Goal: Task Accomplishment & Management: Use online tool/utility

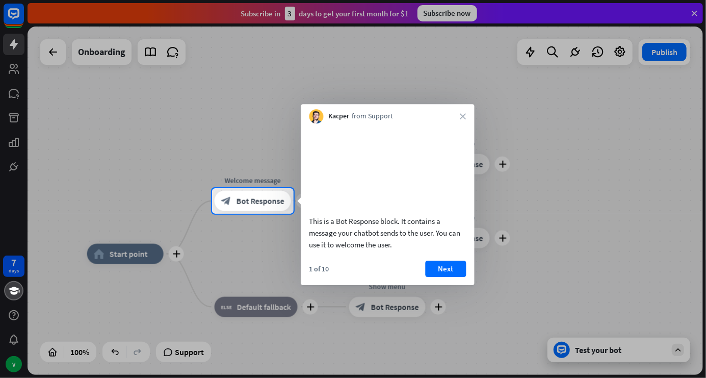
click at [450, 285] on div "1 of 10 Next" at bounding box center [387, 272] width 173 height 24
click at [442, 277] on button "Next" at bounding box center [445, 268] width 41 height 16
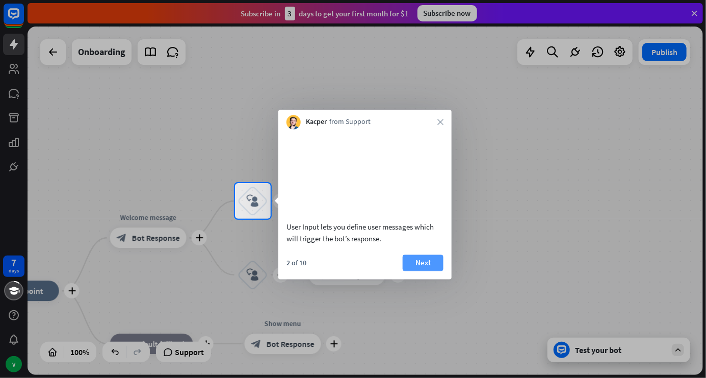
click at [419, 271] on button "Next" at bounding box center [423, 262] width 41 height 16
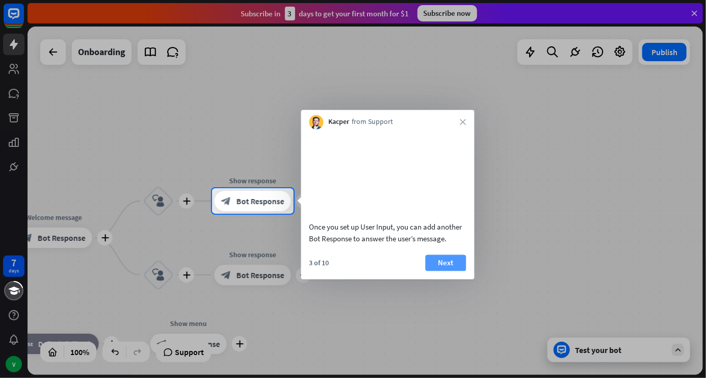
click at [442, 271] on button "Next" at bounding box center [445, 262] width 41 height 16
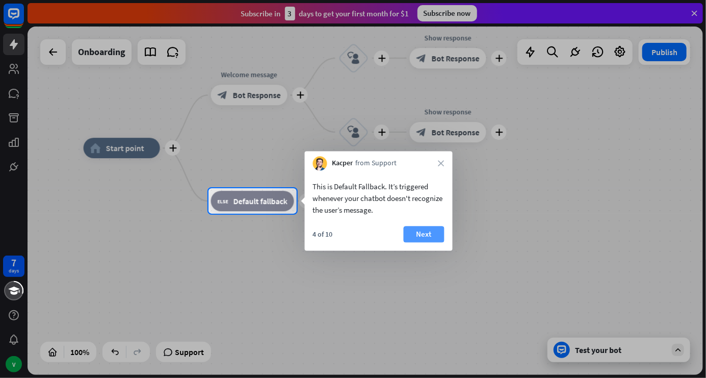
click at [424, 241] on button "Next" at bounding box center [424, 234] width 41 height 16
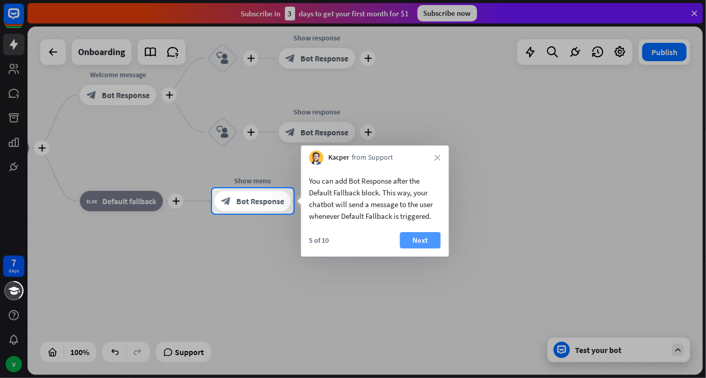
click at [425, 238] on button "Next" at bounding box center [420, 240] width 41 height 16
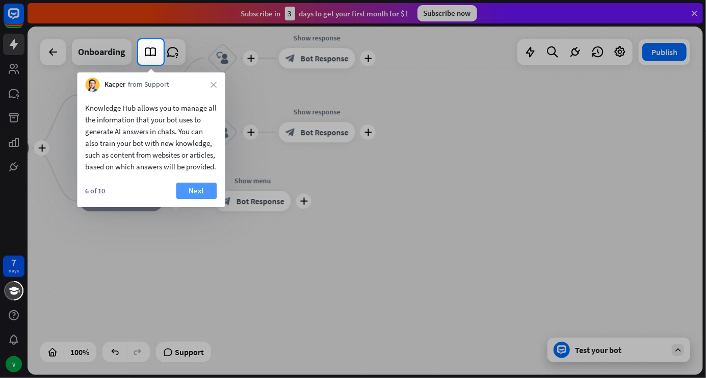
click at [203, 199] on button "Next" at bounding box center [196, 190] width 41 height 16
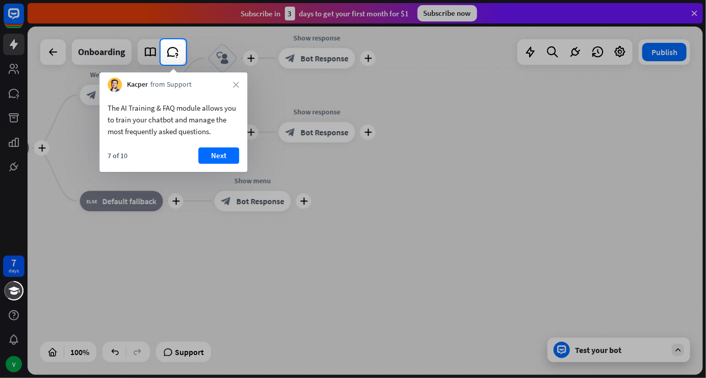
click at [223, 163] on button "Next" at bounding box center [218, 155] width 41 height 16
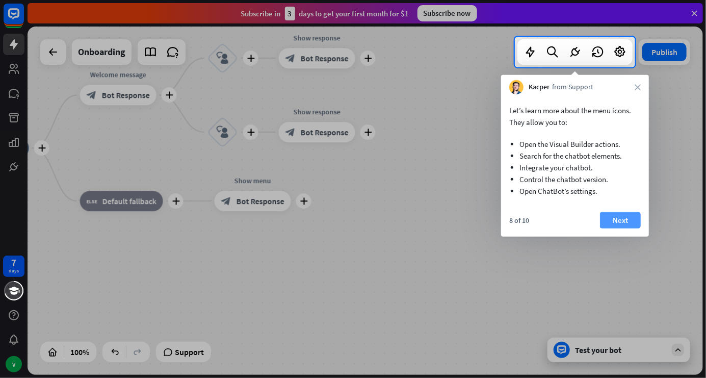
click at [619, 212] on button "Next" at bounding box center [620, 220] width 41 height 16
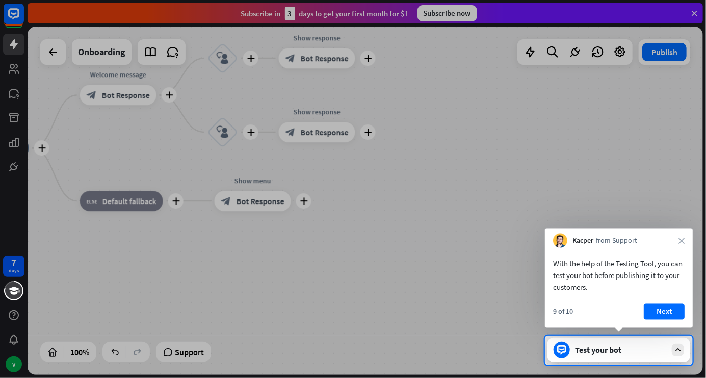
click at [659, 314] on button "Next" at bounding box center [664, 311] width 41 height 16
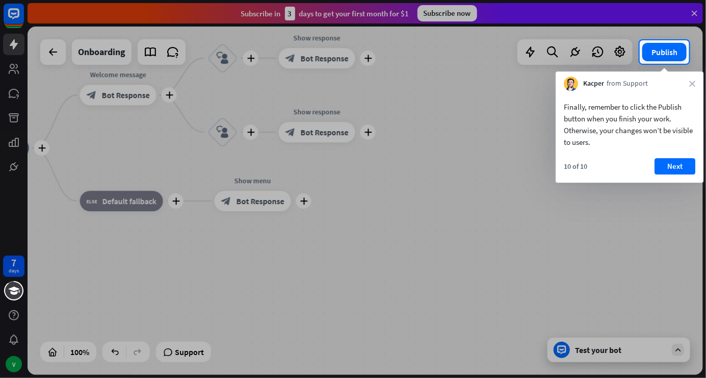
click at [684, 173] on button "Next" at bounding box center [674, 166] width 41 height 16
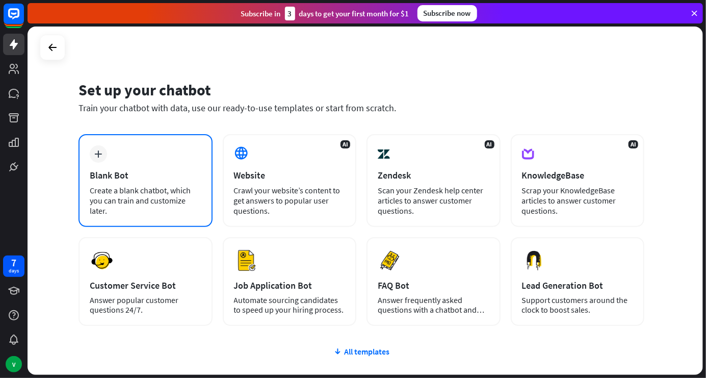
click at [180, 182] on div "plus Blank Bot Create a blank chatbot, which you can train and customize later." at bounding box center [145, 180] width 134 height 93
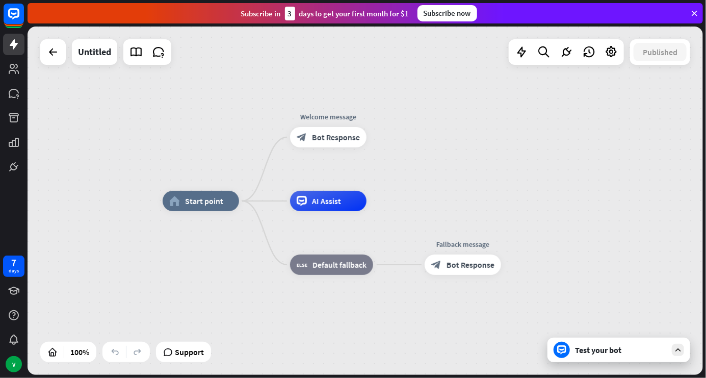
click at [327, 199] on span "AI Assist" at bounding box center [326, 201] width 29 height 10
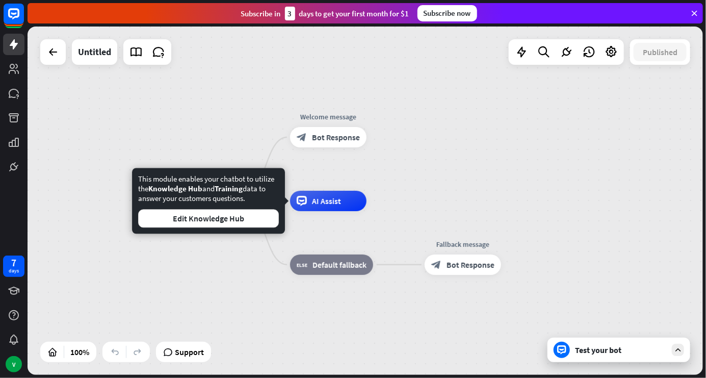
click at [361, 255] on div "block_fallback Default fallback" at bounding box center [331, 264] width 83 height 20
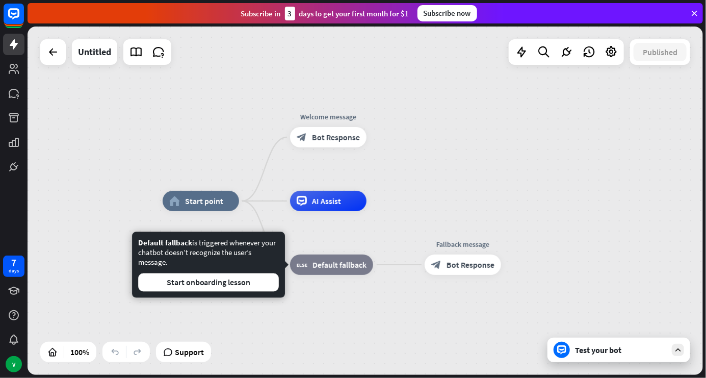
click at [355, 270] on div "block_fallback Default fallback" at bounding box center [331, 264] width 83 height 20
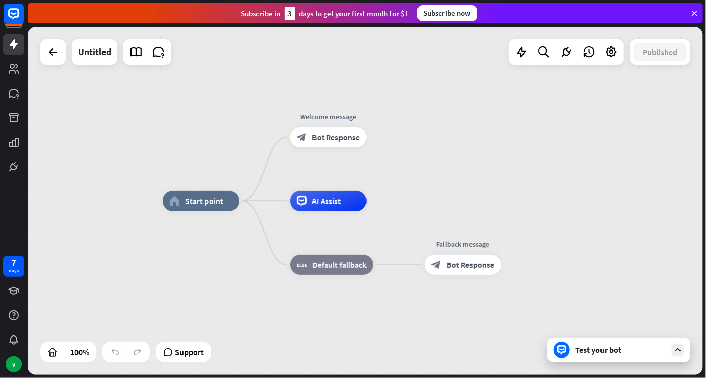
click at [371, 266] on div "block_fallback Default fallback" at bounding box center [331, 264] width 83 height 20
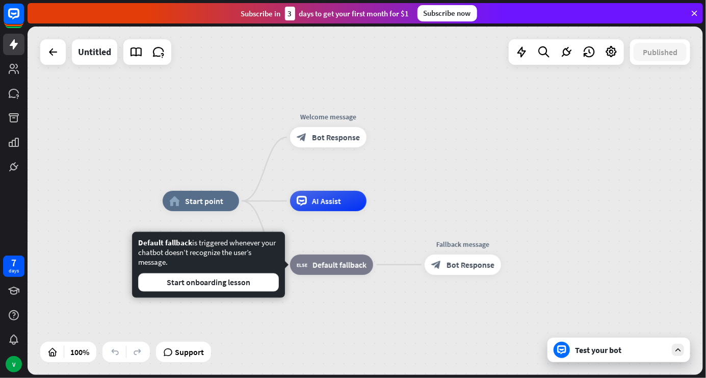
click at [496, 273] on div "block_bot_response Bot Response" at bounding box center [462, 264] width 76 height 20
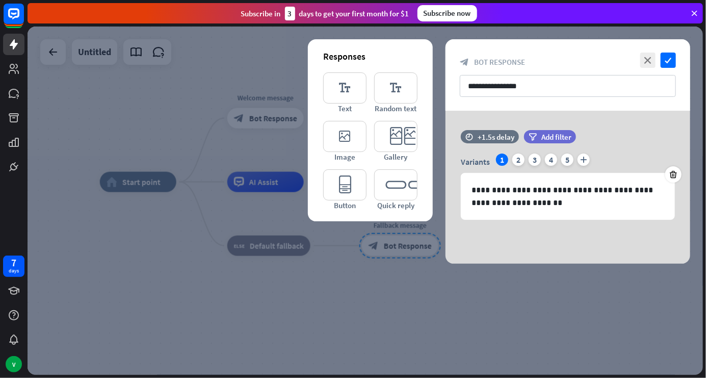
click at [503, 273] on div at bounding box center [365, 200] width 675 height 348
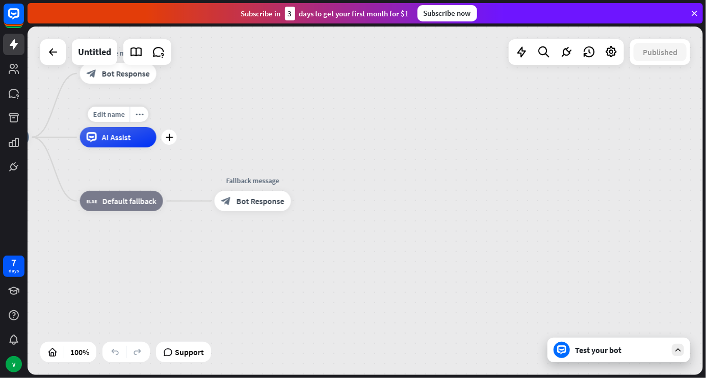
click at [273, 202] on span "Bot Response" at bounding box center [260, 201] width 48 height 10
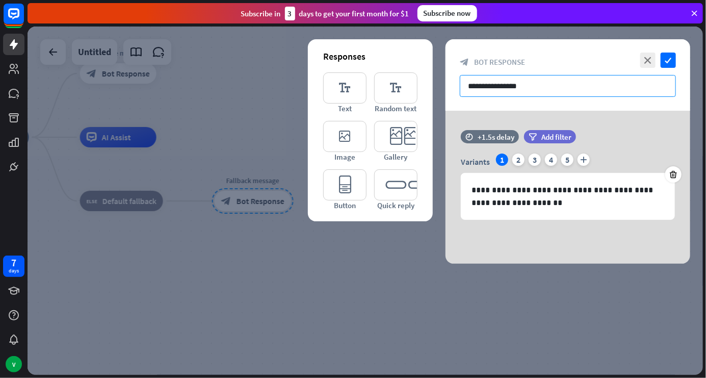
click at [601, 90] on input "**********" at bounding box center [568, 86] width 216 height 22
click at [570, 82] on input "**********" at bounding box center [568, 86] width 216 height 22
click at [568, 83] on input "**********" at bounding box center [568, 86] width 216 height 22
click at [516, 84] on input "**********" at bounding box center [568, 86] width 216 height 22
click at [512, 84] on input "**********" at bounding box center [568, 86] width 216 height 22
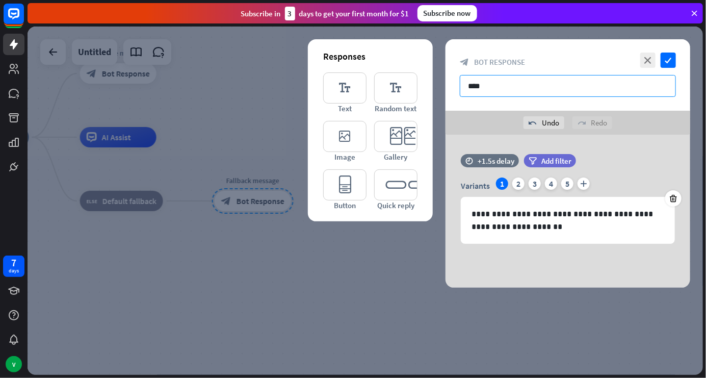
type input "*****"
type input "*"
type input "**********"
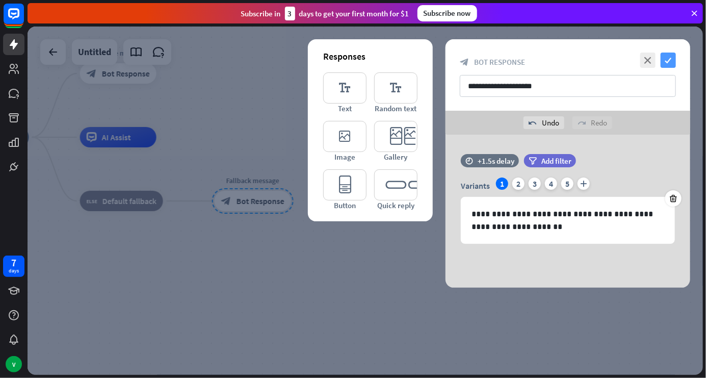
click at [661, 60] on icon "check" at bounding box center [667, 59] width 15 height 15
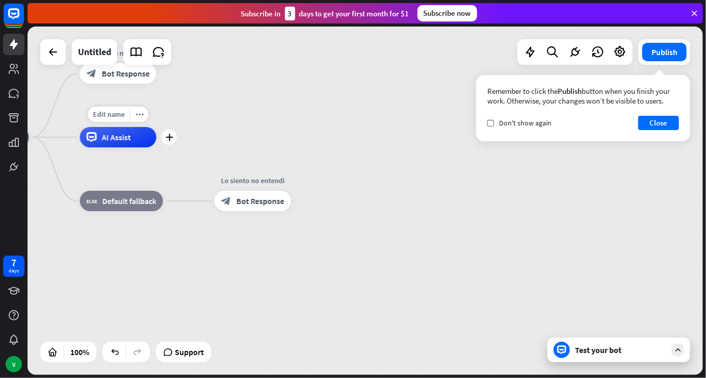
click at [671, 198] on div "home_2 Start point Welcome message block_bot_response Bot Response Edit name mo…" at bounding box center [365, 200] width 675 height 348
click at [666, 124] on button "Close" at bounding box center [658, 123] width 41 height 14
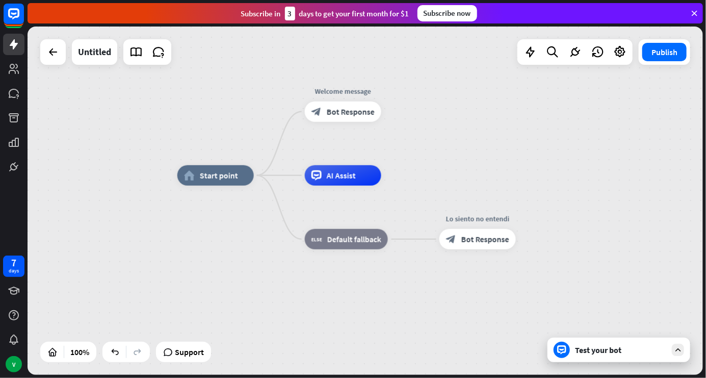
click at [471, 241] on span "Bot Response" at bounding box center [485, 239] width 48 height 10
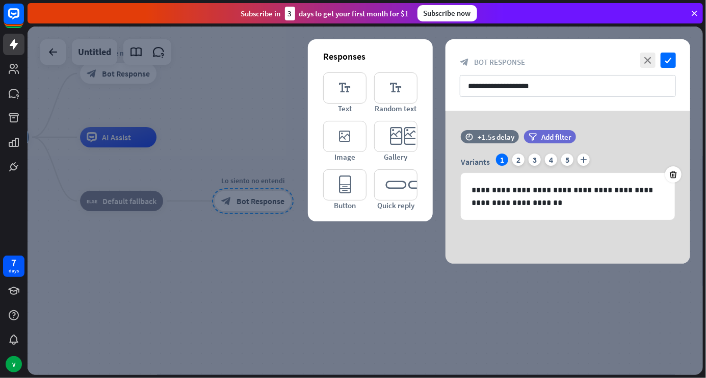
click at [430, 305] on div at bounding box center [365, 200] width 675 height 348
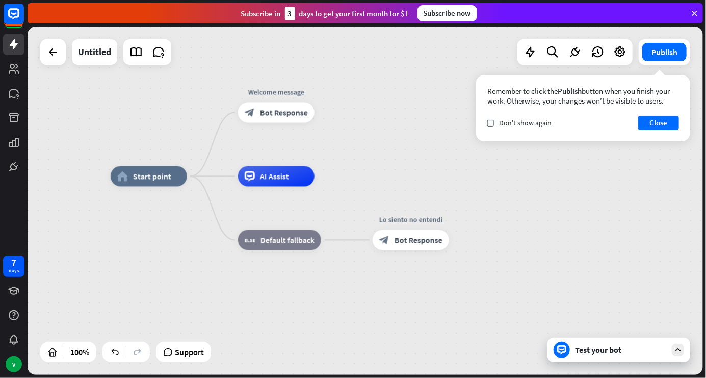
click at [296, 108] on span "Bot Response" at bounding box center [284, 113] width 48 height 10
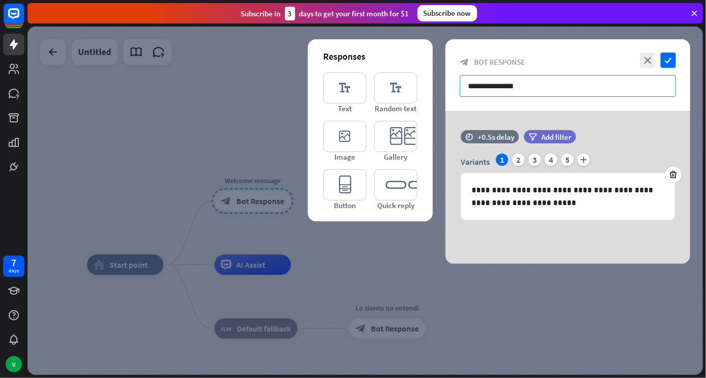
click at [576, 82] on input "**********" at bounding box center [568, 86] width 216 height 22
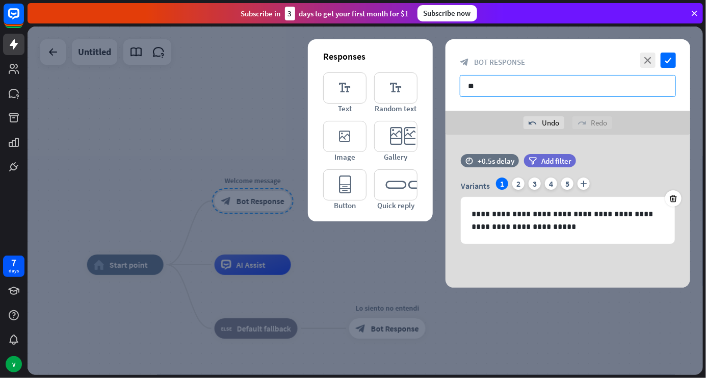
type input "*"
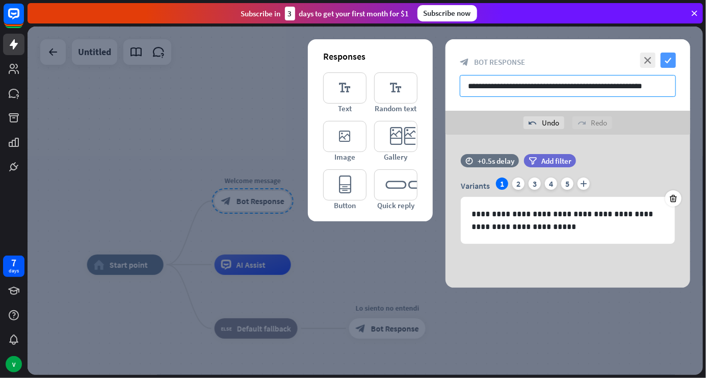
type input "**********"
click at [671, 64] on icon "check" at bounding box center [667, 59] width 15 height 15
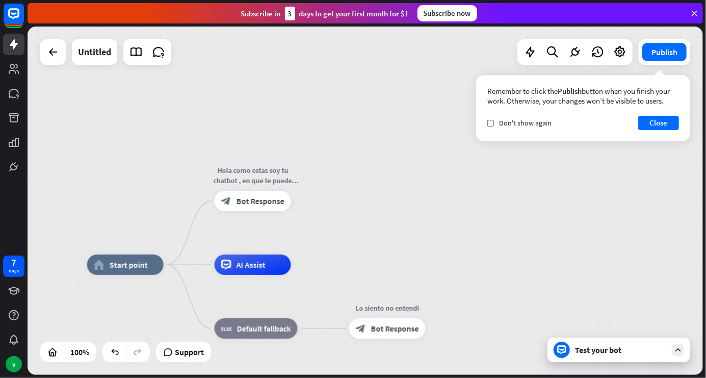
click at [629, 166] on div "home_2 Start point Hola como estas soy tu chatbot , en que te puede ayudar . bl…" at bounding box center [365, 200] width 675 height 348
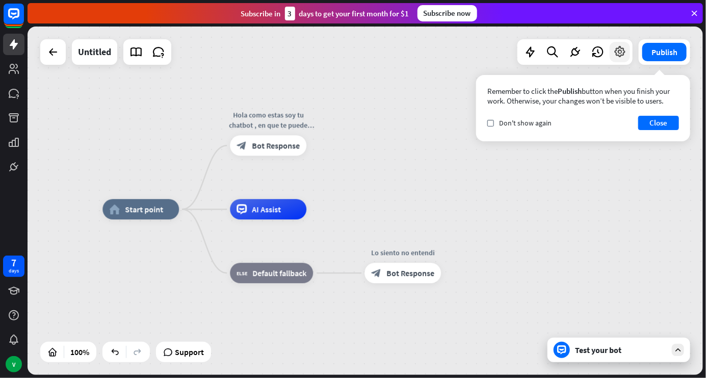
click at [617, 52] on icon at bounding box center [619, 51] width 13 height 13
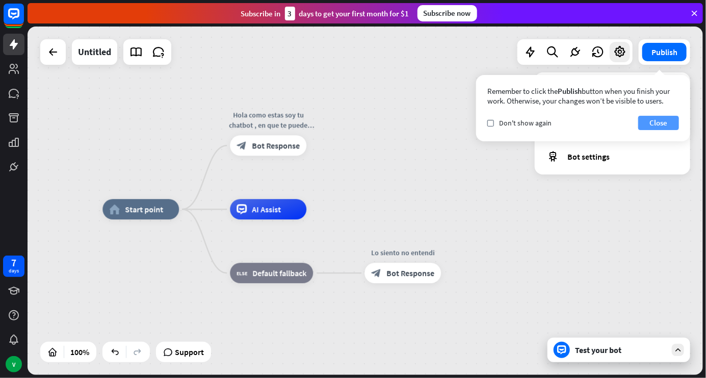
click at [663, 127] on button "Close" at bounding box center [658, 123] width 41 height 14
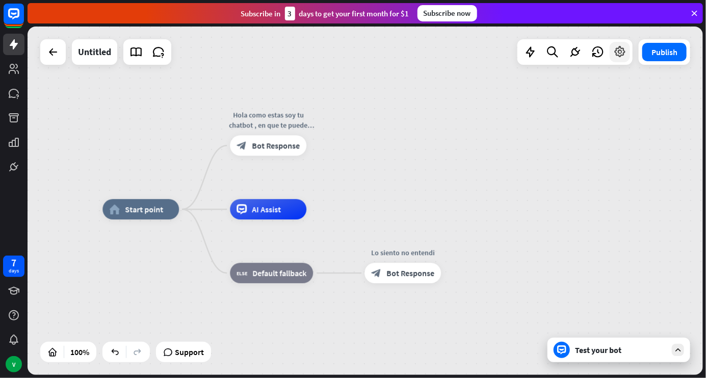
click at [617, 49] on icon at bounding box center [619, 51] width 13 height 13
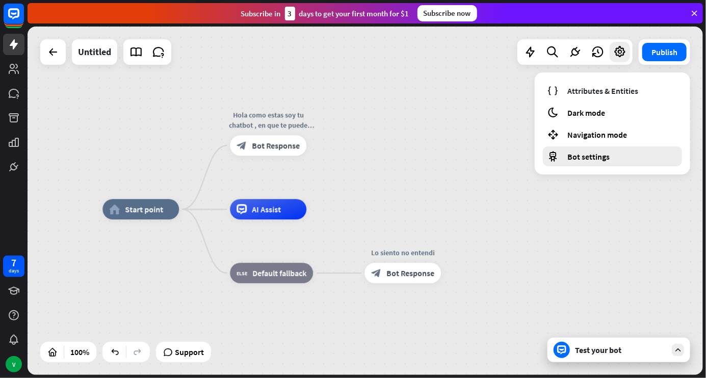
click at [590, 163] on div "Bot settings" at bounding box center [612, 156] width 139 height 20
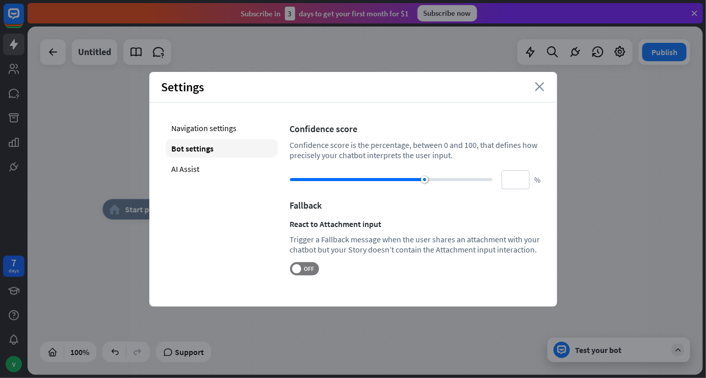
click at [542, 88] on icon "close" at bounding box center [540, 86] width 10 height 9
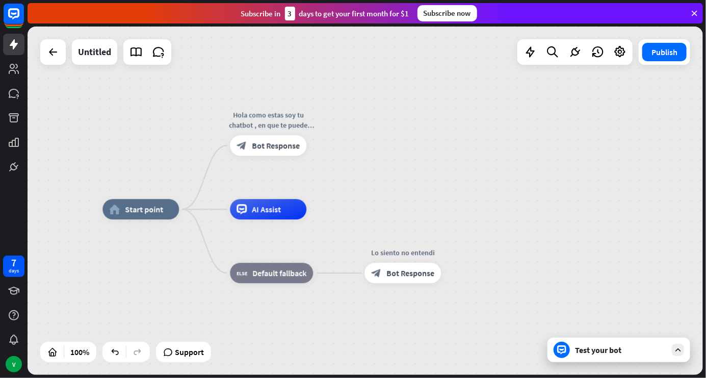
click at [671, 356] on div "Test your bot" at bounding box center [618, 349] width 143 height 24
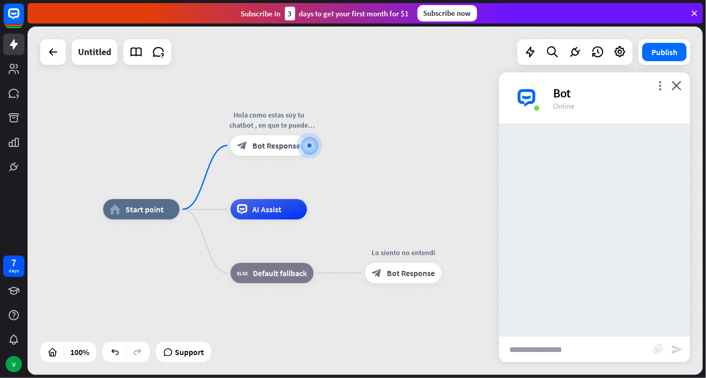
click at [597, 346] on input "text" at bounding box center [576, 348] width 154 height 25
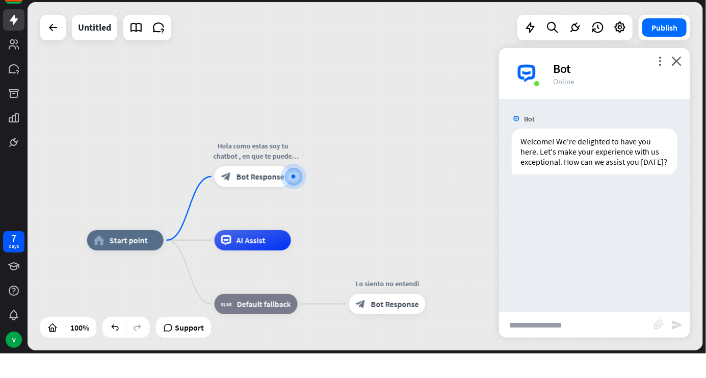
click at [582, 345] on input "text" at bounding box center [576, 348] width 154 height 25
type input "****"
click at [686, 356] on div "**** block_attachment send" at bounding box center [594, 349] width 191 height 26
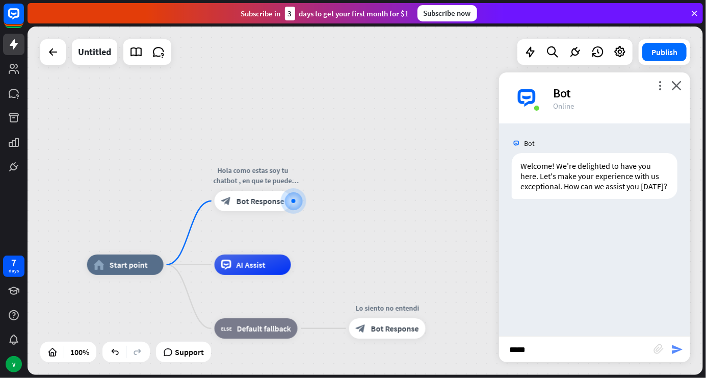
click at [680, 345] on icon "send" at bounding box center [677, 349] width 12 height 12
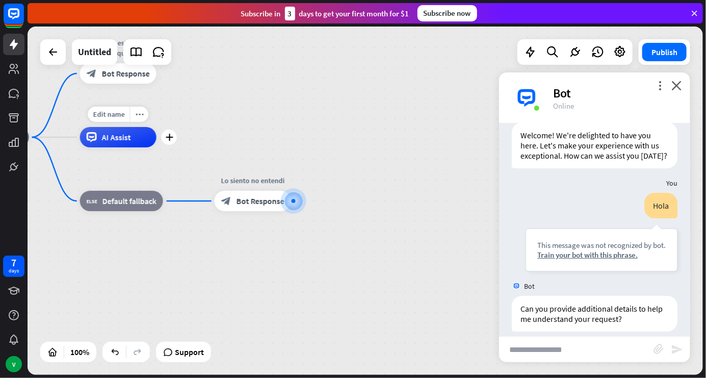
scroll to position [41, 0]
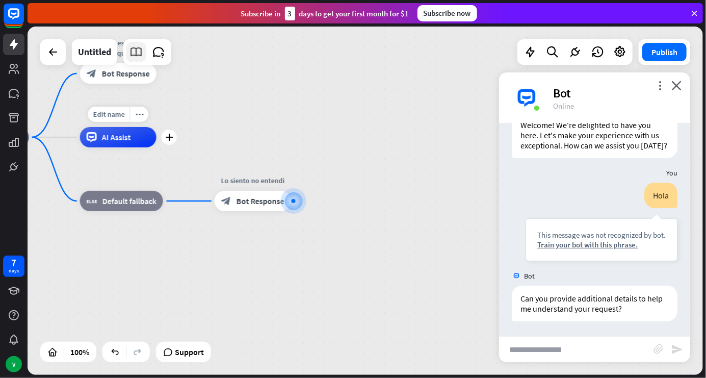
click at [131, 51] on icon at bounding box center [135, 51] width 13 height 13
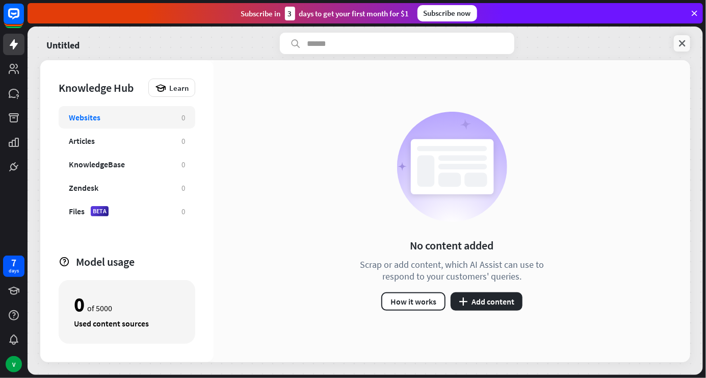
click at [674, 44] on link at bounding box center [682, 43] width 16 height 16
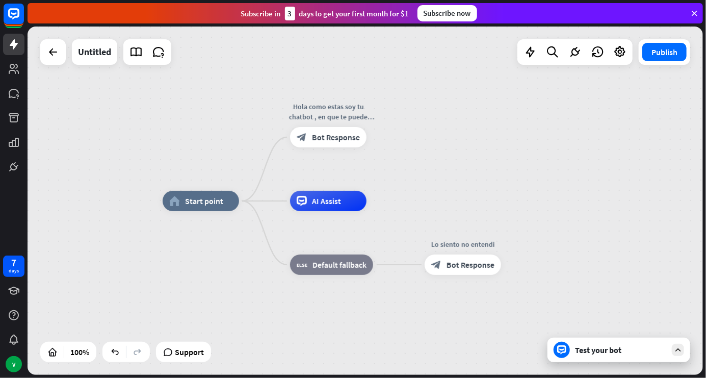
click at [340, 202] on div "AI Assist" at bounding box center [328, 201] width 76 height 20
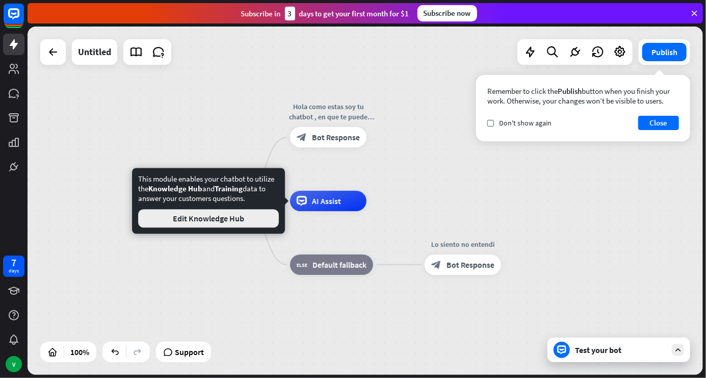
click at [241, 217] on button "Edit Knowledge Hub" at bounding box center [208, 218] width 141 height 18
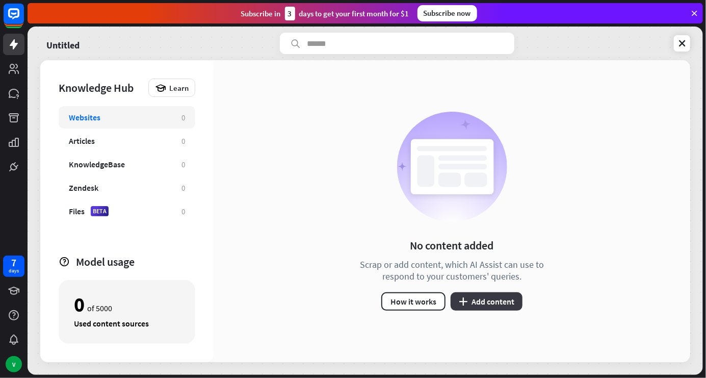
click at [495, 300] on button "plus Add content" at bounding box center [486, 301] width 72 height 18
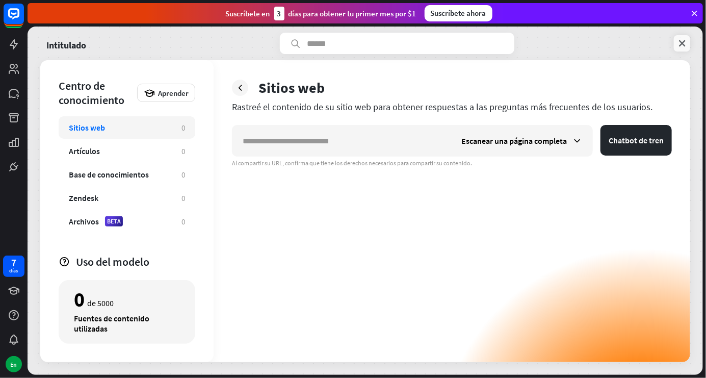
click at [681, 37] on link at bounding box center [682, 43] width 16 height 16
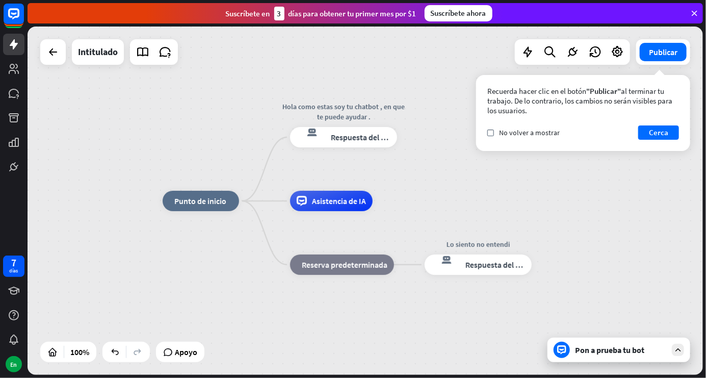
click at [348, 203] on font "Asistencia de IA" at bounding box center [339, 201] width 54 height 10
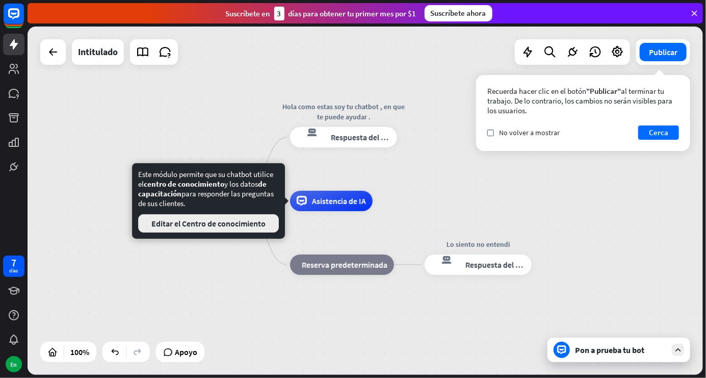
click at [244, 217] on button "Editar el Centro de conocimiento" at bounding box center [208, 223] width 141 height 18
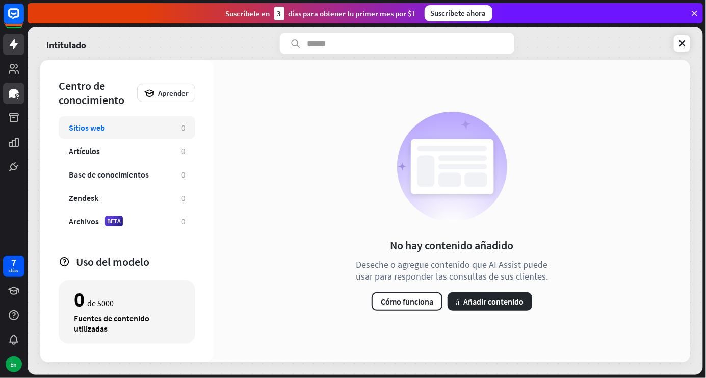
click at [17, 98] on icon at bounding box center [17, 98] width 1 height 1
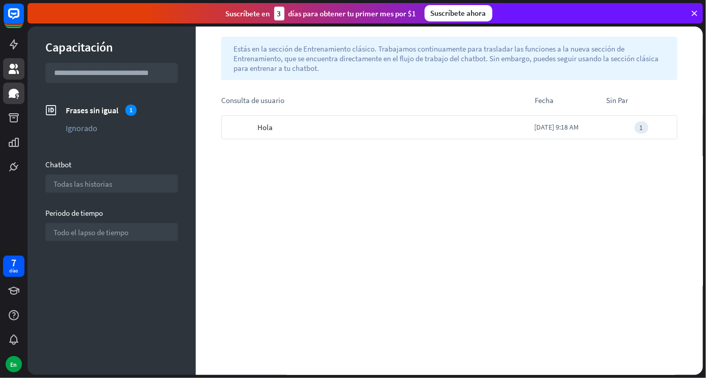
click at [14, 62] on link at bounding box center [13, 68] width 21 height 21
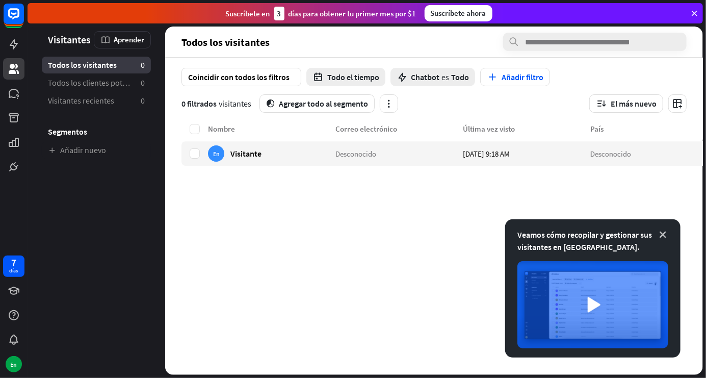
click at [664, 235] on icon at bounding box center [662, 234] width 10 height 10
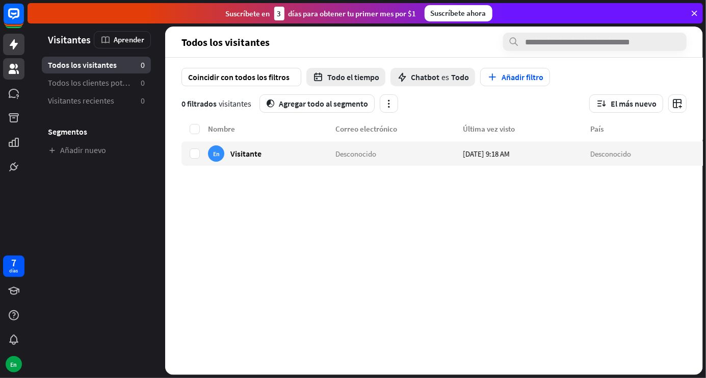
click at [17, 53] on link at bounding box center [13, 44] width 21 height 21
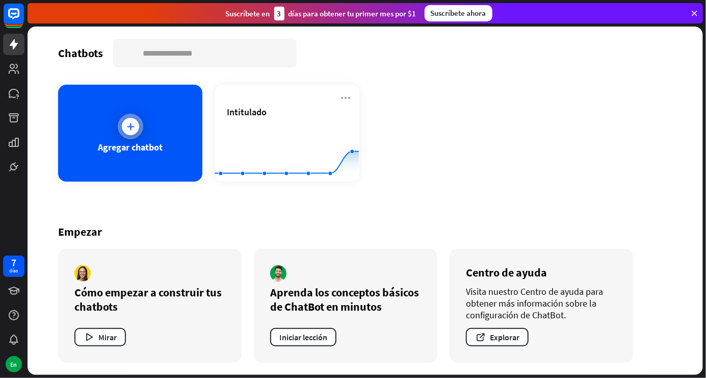
click at [126, 122] on icon at bounding box center [130, 126] width 10 height 10
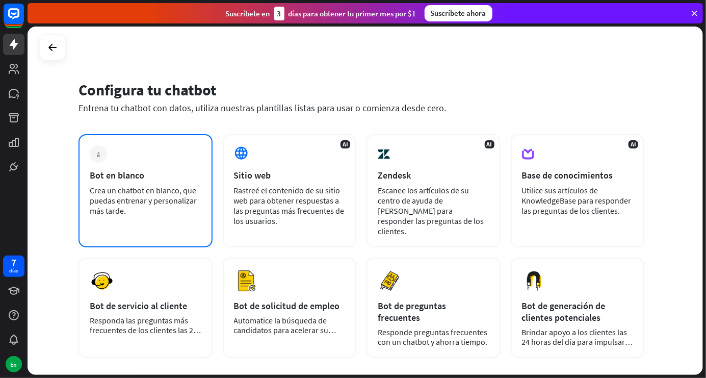
click at [122, 152] on div "más Bot en blanco Crea un chatbot en blanco, que puedas entrenar y personalizar…" at bounding box center [145, 190] width 134 height 113
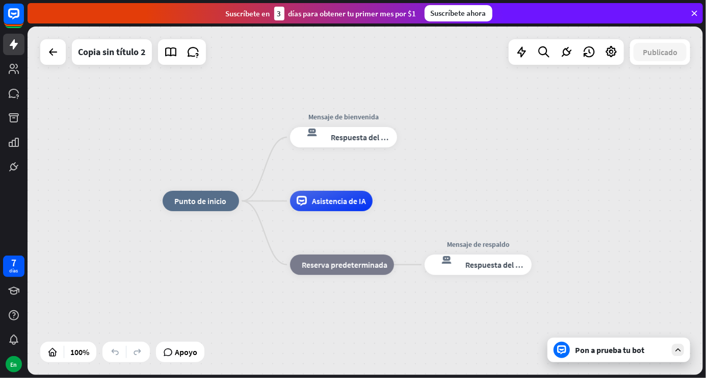
click at [366, 268] on font "Reserva predeterminada" at bounding box center [345, 264] width 86 height 10
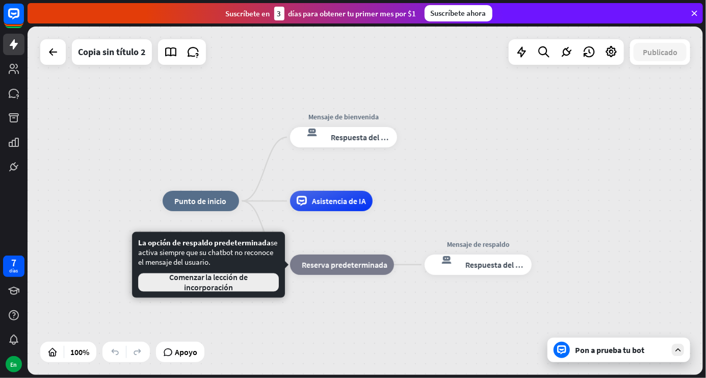
click at [259, 281] on font "Comenzar la lección de incorporación" at bounding box center [208, 282] width 123 height 20
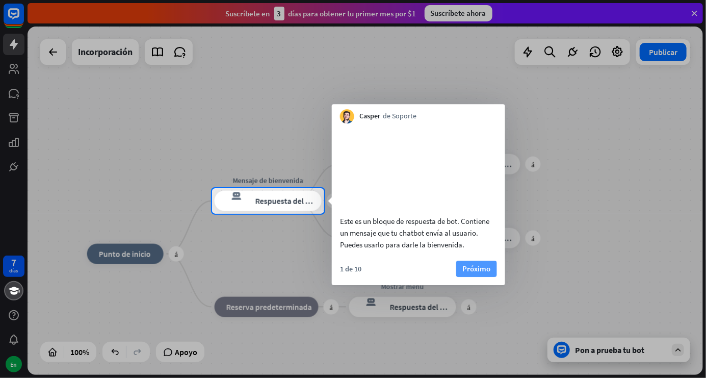
click at [480, 273] on font "Próximo" at bounding box center [476, 268] width 28 height 10
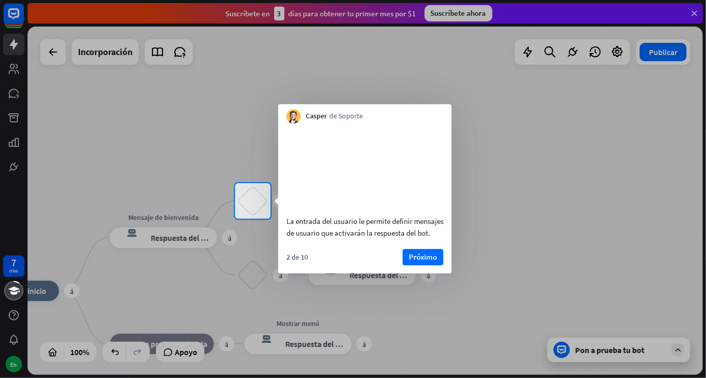
click at [432, 261] on font "Próximo" at bounding box center [423, 257] width 28 height 10
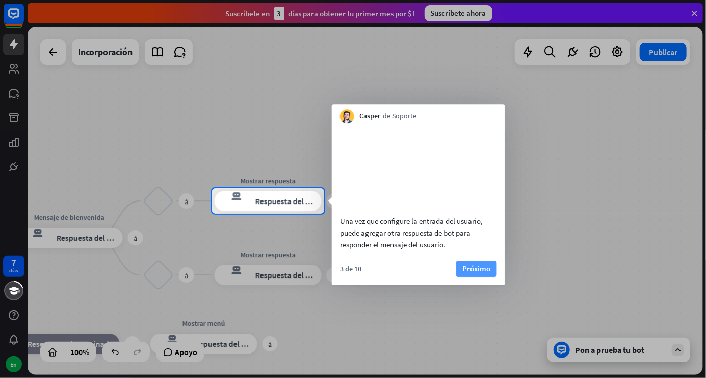
click at [488, 273] on font "Próximo" at bounding box center [476, 268] width 28 height 10
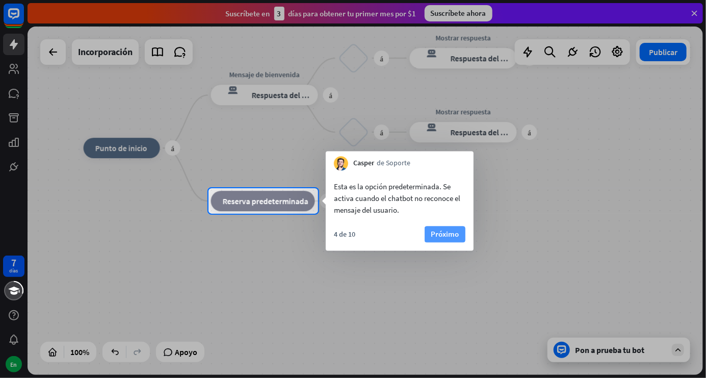
click at [449, 237] on font "Próximo" at bounding box center [445, 234] width 28 height 10
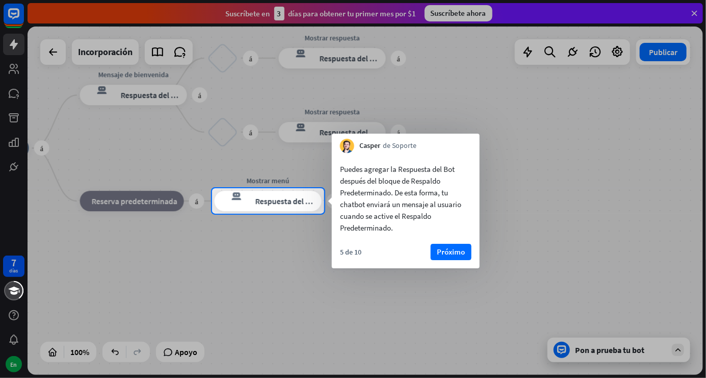
click at [448, 247] on font "Próximo" at bounding box center [451, 252] width 28 height 10
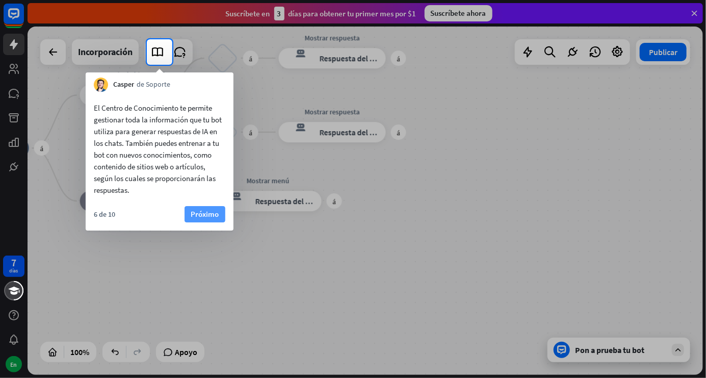
click at [203, 211] on font "Próximo" at bounding box center [205, 214] width 28 height 10
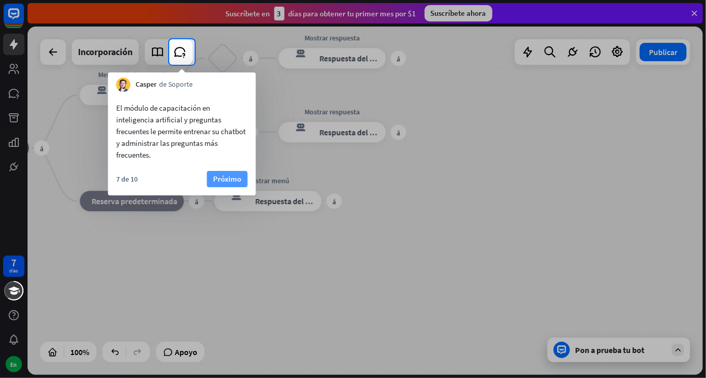
click at [229, 178] on font "Próximo" at bounding box center [227, 179] width 28 height 10
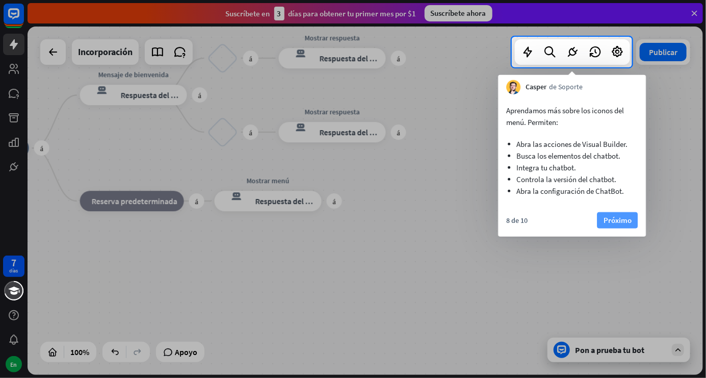
click at [614, 220] on font "Próximo" at bounding box center [617, 220] width 28 height 10
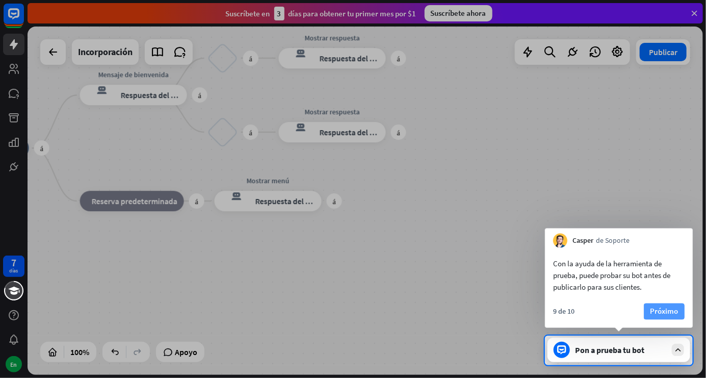
click at [661, 311] on font "Próximo" at bounding box center [664, 311] width 28 height 10
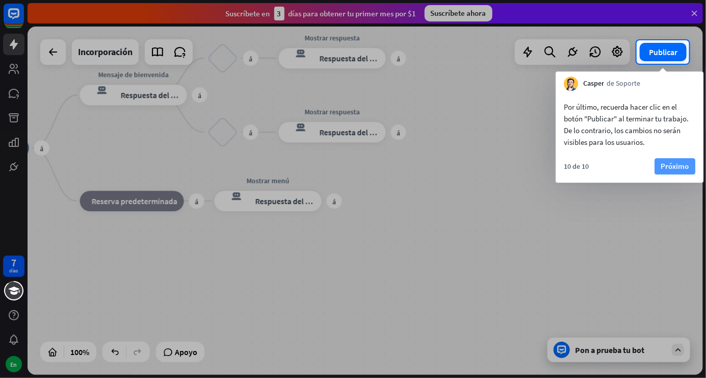
click at [681, 159] on font "Próximo" at bounding box center [675, 166] width 28 height 14
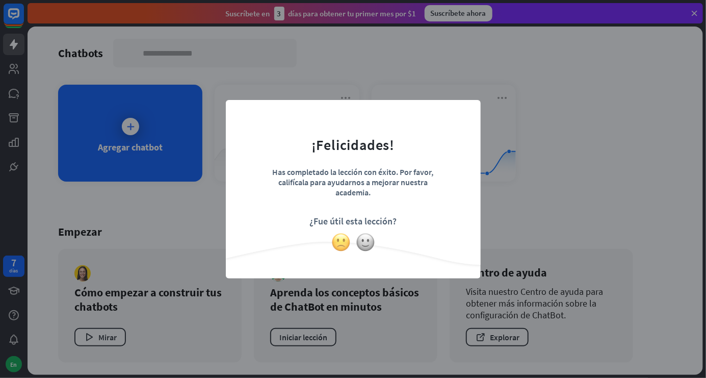
click at [336, 246] on img at bounding box center [340, 241] width 19 height 19
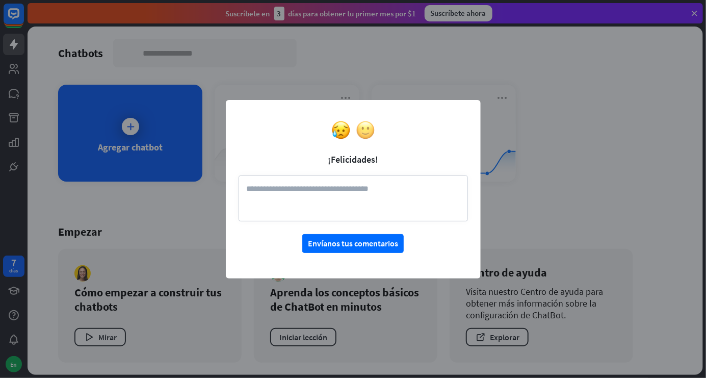
click at [370, 122] on img at bounding box center [365, 129] width 19 height 19
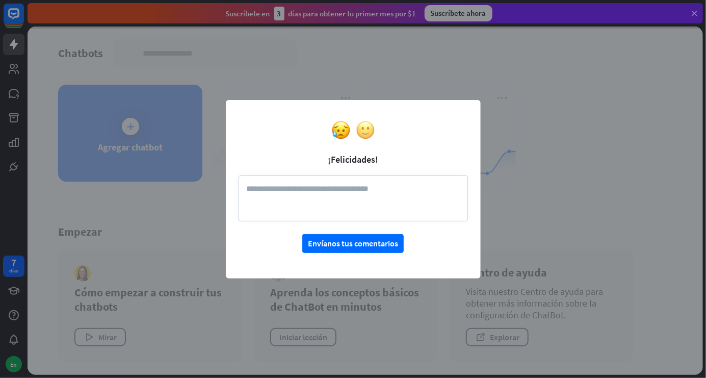
click at [365, 139] on img at bounding box center [365, 129] width 19 height 19
click at [366, 132] on img at bounding box center [365, 129] width 19 height 19
click at [366, 132] on form "¡Felicidades! Envíanos tus comentarios" at bounding box center [352, 183] width 229 height 140
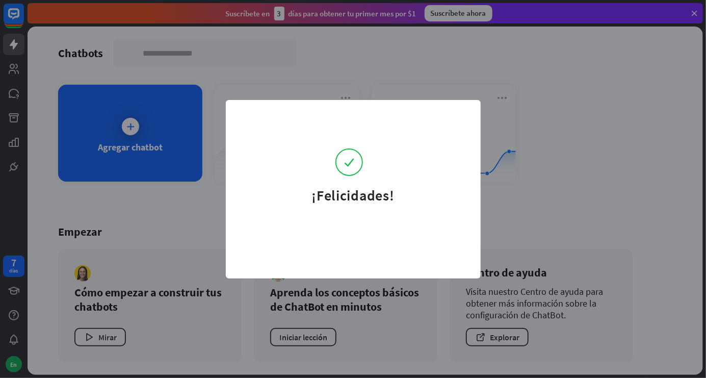
click at [365, 132] on form "¡Felicidades!" at bounding box center [352, 159] width 229 height 92
click at [601, 193] on div "¡Felicidades!" at bounding box center [353, 189] width 706 height 378
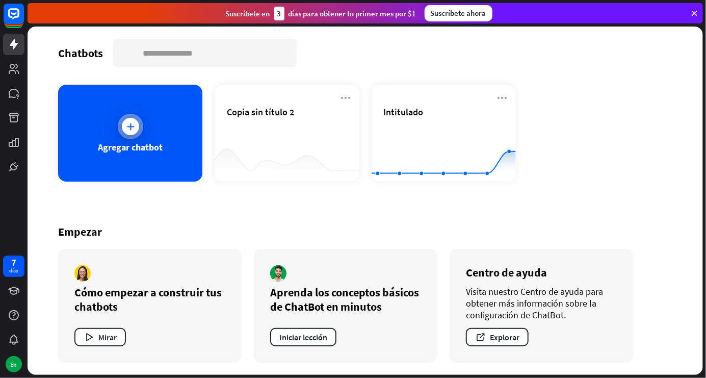
click at [133, 126] on icon at bounding box center [130, 126] width 10 height 10
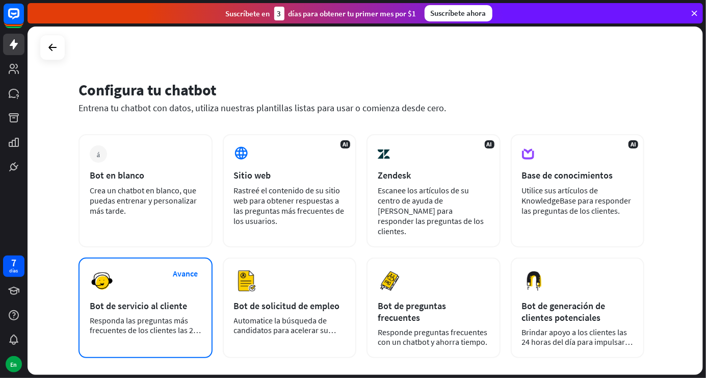
click at [120, 282] on div "Avance Bot de servicio al cliente Responda las preguntas más frecuentes de los …" at bounding box center [145, 307] width 134 height 100
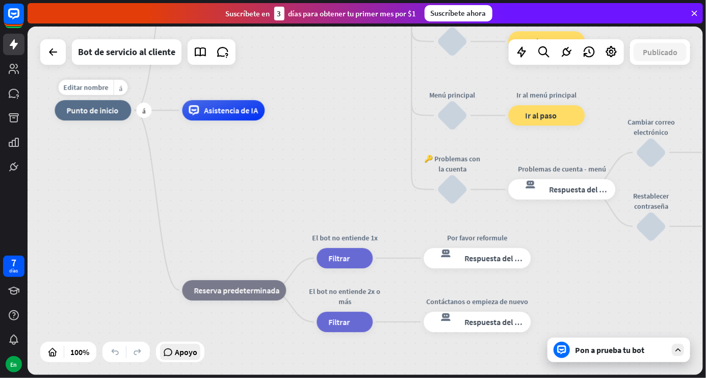
click at [188, 354] on font "Apoyo" at bounding box center [186, 351] width 22 height 10
click at [691, 17] on icon at bounding box center [693, 13] width 9 height 9
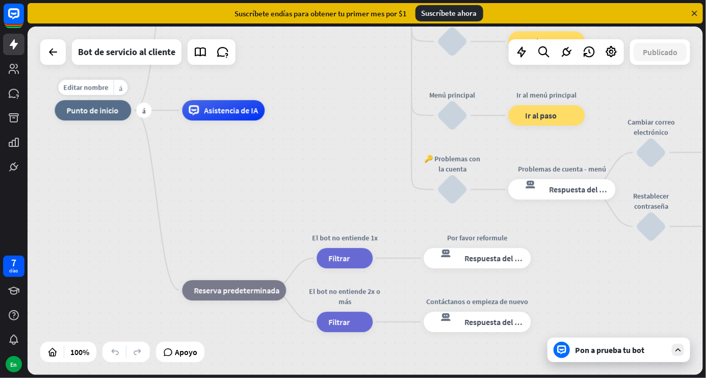
click at [676, 355] on div at bounding box center [678, 349] width 12 height 12
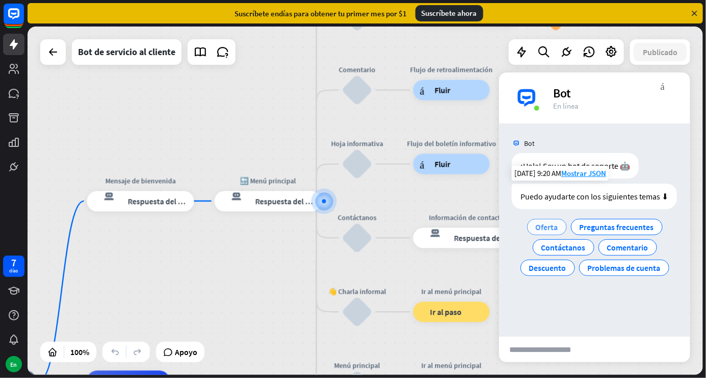
click at [547, 228] on font "Oferta" at bounding box center [547, 227] width 22 height 10
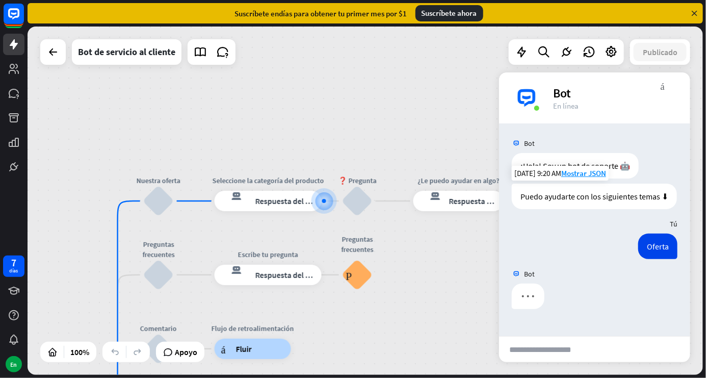
click at [609, 347] on div "archivo adjunto de bloque" at bounding box center [604, 348] width 11 height 23
click at [589, 351] on input "text" at bounding box center [549, 348] width 100 height 25
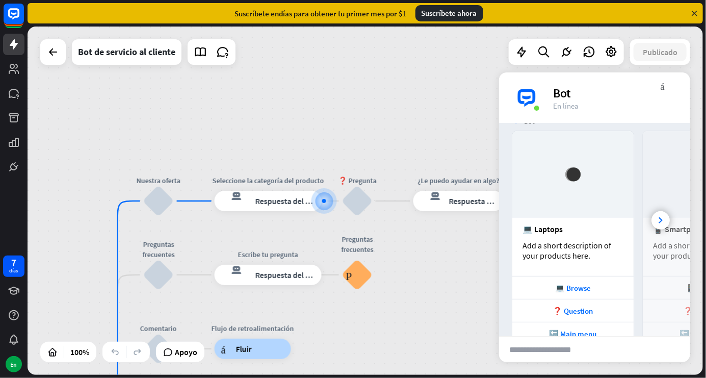
scroll to position [176, 0]
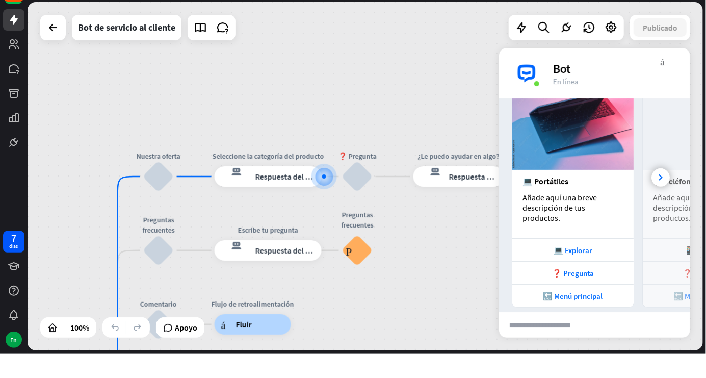
click at [611, 347] on font "enviar" at bounding box center [645, 349] width 73 height 12
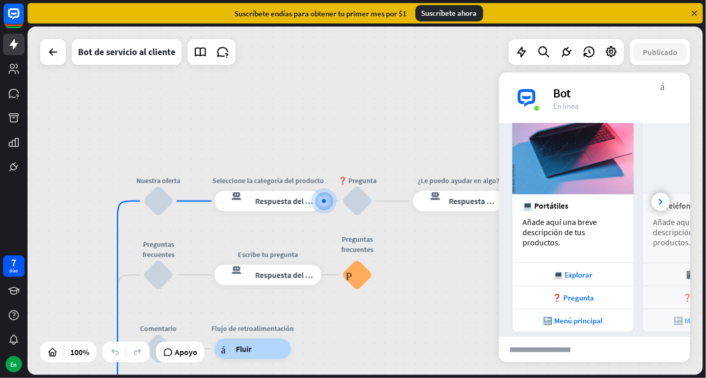
click at [595, 347] on input "text" at bounding box center [549, 348] width 100 height 25
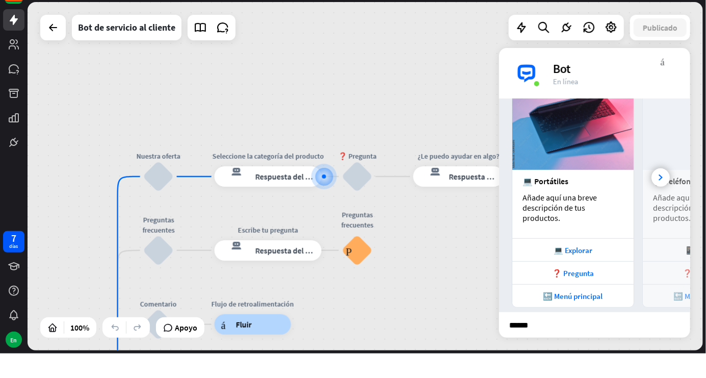
type input "*******"
type input "**********"
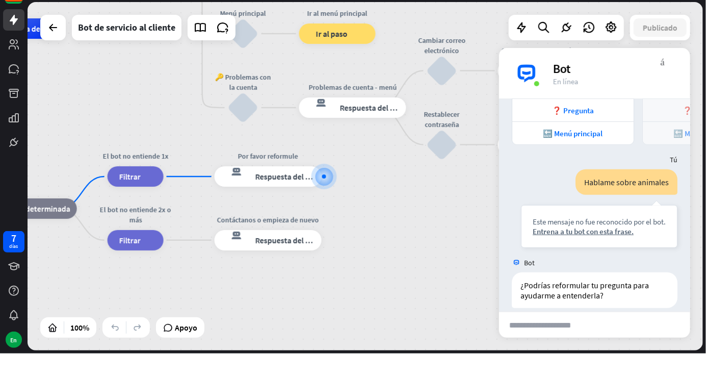
scroll to position [339, 0]
click at [616, 250] on font "Entrena a tu bot con esta frase." at bounding box center [582, 255] width 101 height 10
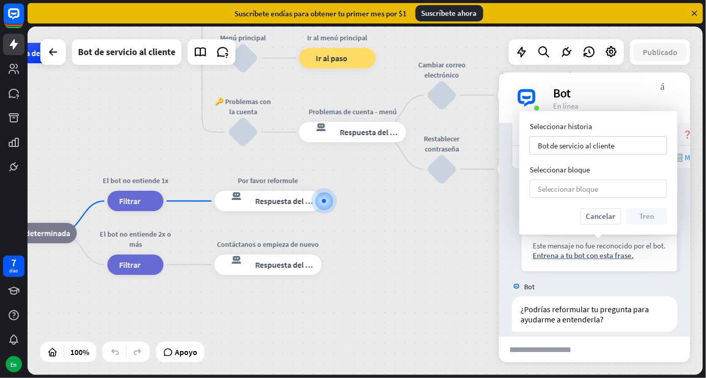
click at [627, 182] on div "Seleccionar bloque flecha_abajo" at bounding box center [598, 188] width 138 height 18
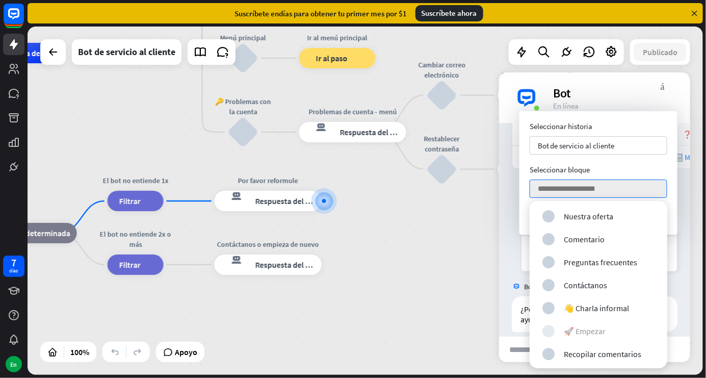
click at [612, 326] on div "bloquear_entrada_de_usuario 🚀 Empezar" at bounding box center [598, 331] width 112 height 12
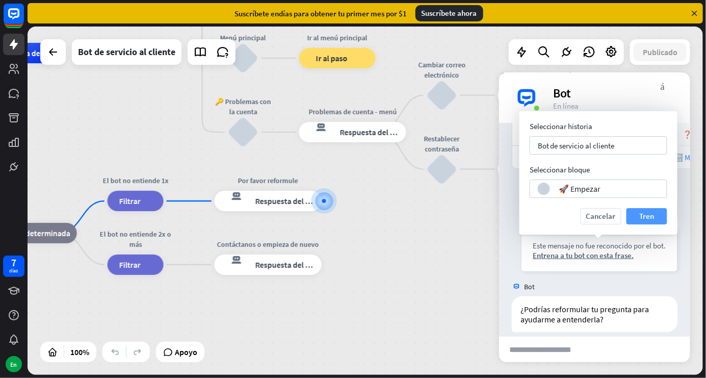
click at [639, 222] on font "Tren" at bounding box center [646, 216] width 15 height 14
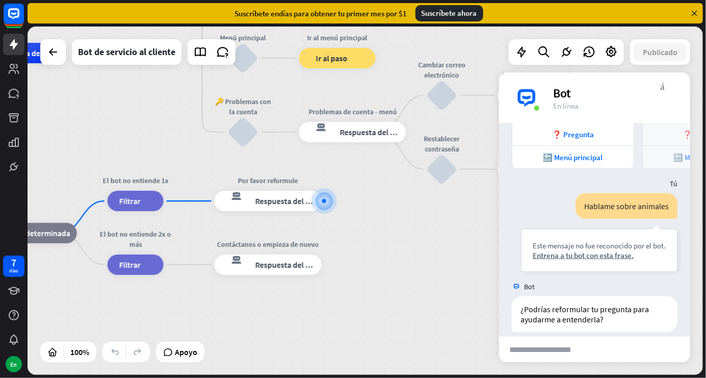
scroll to position [330, 0]
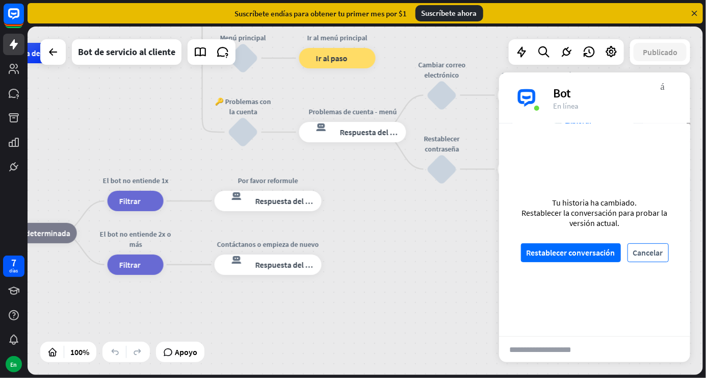
click at [644, 261] on font "Cancelar" at bounding box center [648, 253] width 30 height 18
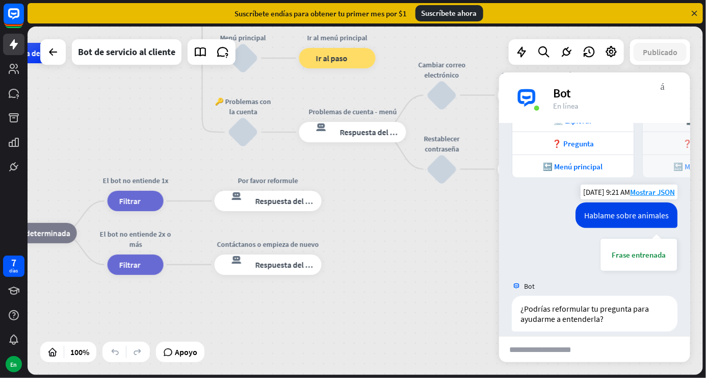
click at [655, 255] on div "Frase entrenada" at bounding box center [638, 254] width 77 height 33
click at [638, 312] on div "¿Podrías reformular tu pregunta para ayudarme a entenderla?" at bounding box center [595, 314] width 166 height 36
click at [630, 303] on font "¿Podrías reformular tu pregunta para ayudarme a entenderla?" at bounding box center [585, 313] width 130 height 20
click at [601, 296] on div "¿Podrías reformular tu pregunta para ayudarme a entenderla?" at bounding box center [595, 314] width 166 height 36
click at [582, 277] on div "Bot" at bounding box center [594, 285] width 191 height 19
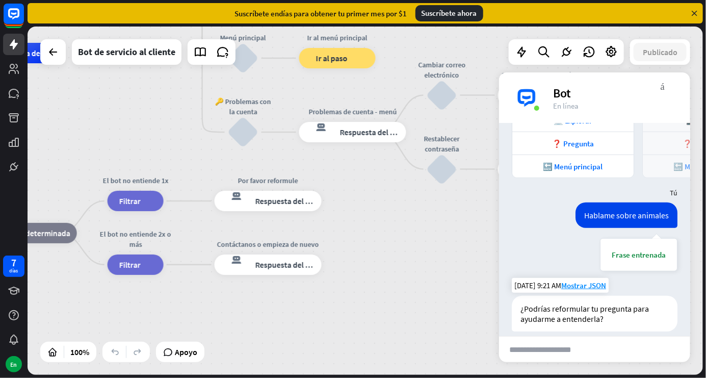
click at [601, 303] on font "¿Podrías reformular tu pregunta para ayudarme a entenderla?" at bounding box center [585, 313] width 130 height 20
click at [587, 280] on font "Mostrar JSON" at bounding box center [583, 285] width 45 height 10
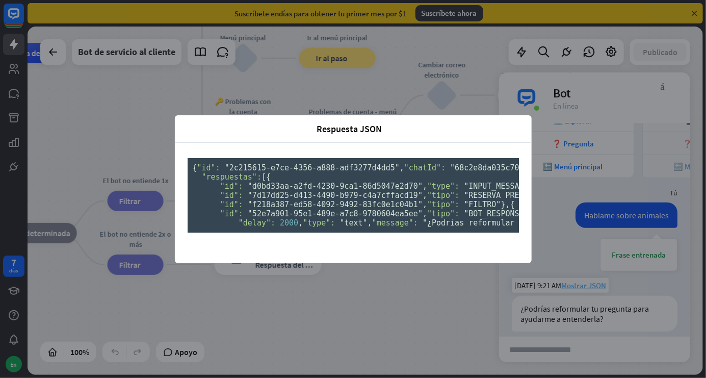
scroll to position [0, 0]
click at [652, 103] on div "Respuesta JSON cerca { "id": "2c215615-e7ce-4356-a888-adf3277d4dd5" , "chatId":…" at bounding box center [353, 189] width 706 height 378
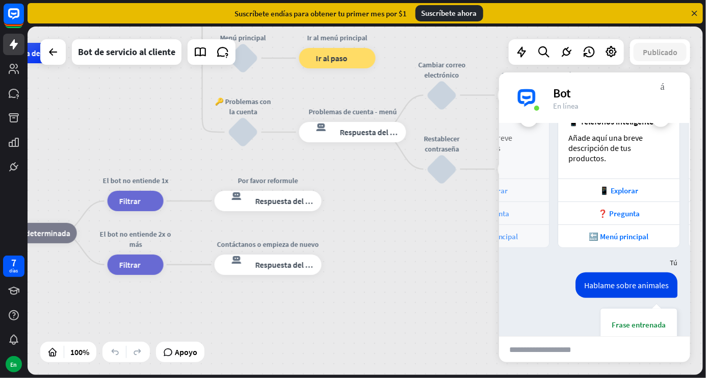
scroll to position [0, 109]
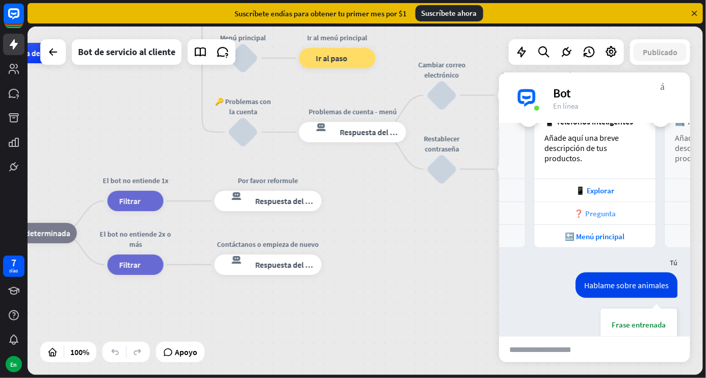
click at [612, 208] on font "❓ Pregunta" at bounding box center [595, 213] width 42 height 10
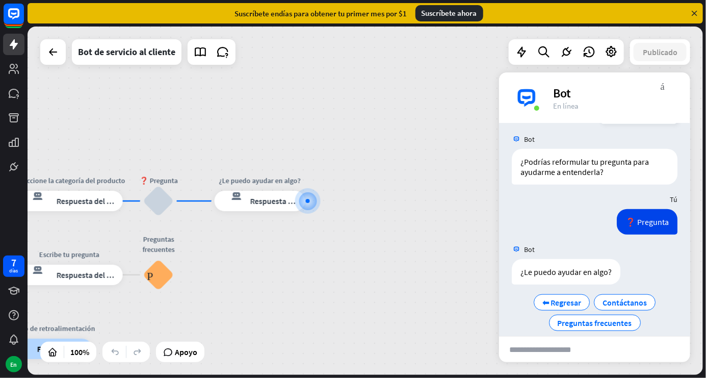
scroll to position [478, 0]
click at [450, 222] on div "inicio_2 Punto de inicio Mensaje de bienvenida respuesta del bot de bloqueo Res…" at bounding box center [365, 200] width 675 height 348
click at [453, 249] on div "inicio_2 Punto de inicio Mensaje de bienvenida respuesta del bot de bloqueo Res…" at bounding box center [365, 200] width 675 height 348
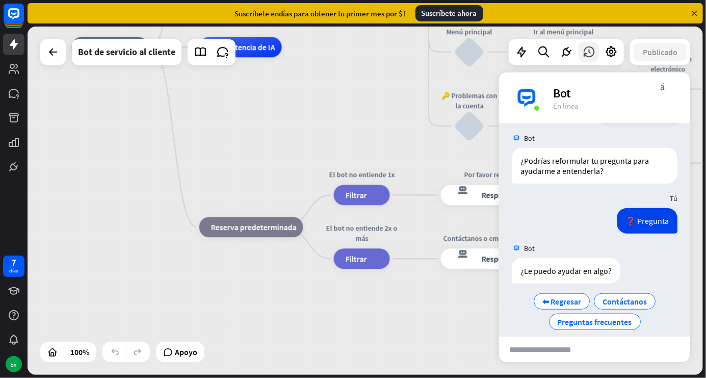
click at [582, 57] on icon at bounding box center [588, 51] width 13 height 13
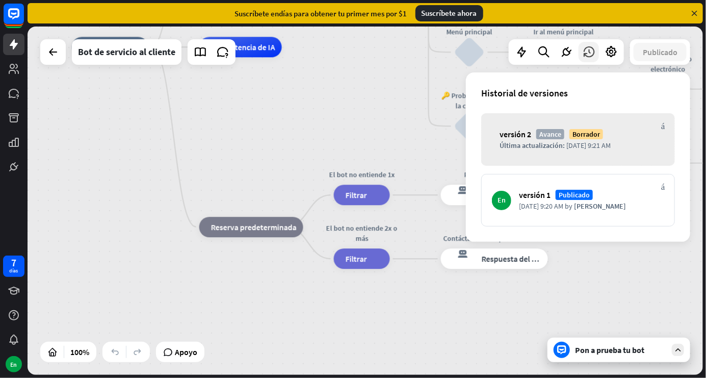
click at [603, 273] on div "inicio_2 Punto de inicio Welcome message respuesta del bot de bloqueo Respuesta…" at bounding box center [409, 221] width 675 height 348
